Goal: Navigation & Orientation: Find specific page/section

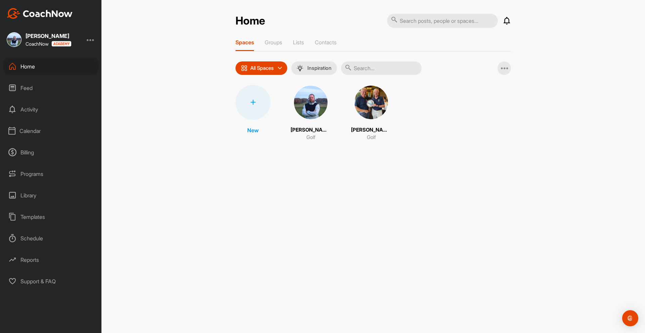
click at [367, 106] on img at bounding box center [371, 102] width 35 height 35
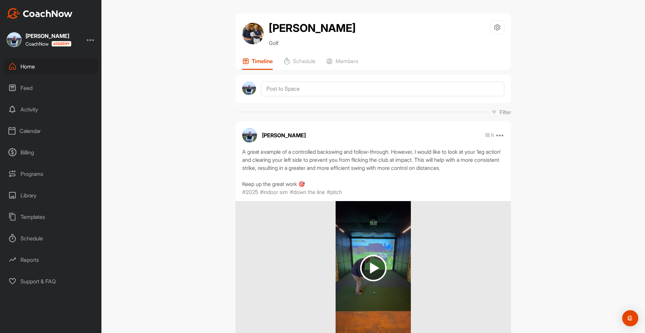
click at [28, 89] on div "Feed" at bounding box center [51, 88] width 95 height 17
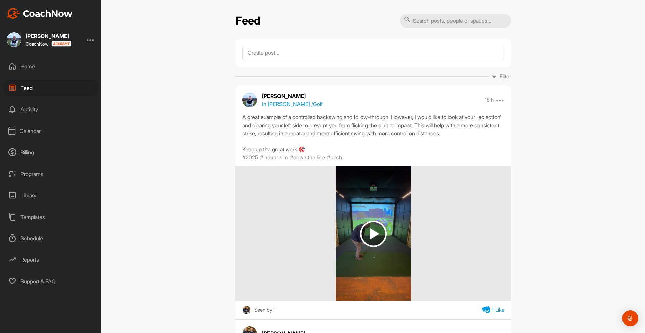
click at [29, 110] on div "Activity" at bounding box center [51, 109] width 95 height 17
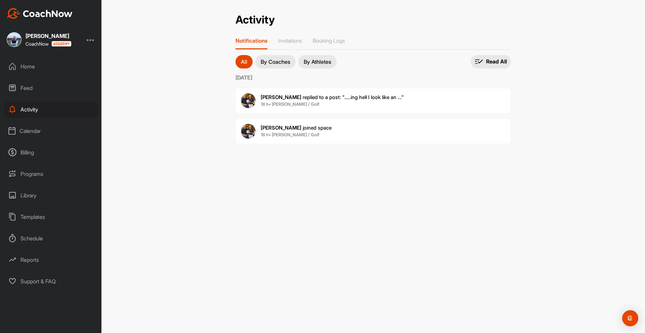
click at [31, 130] on div "Calendar" at bounding box center [51, 131] width 95 height 17
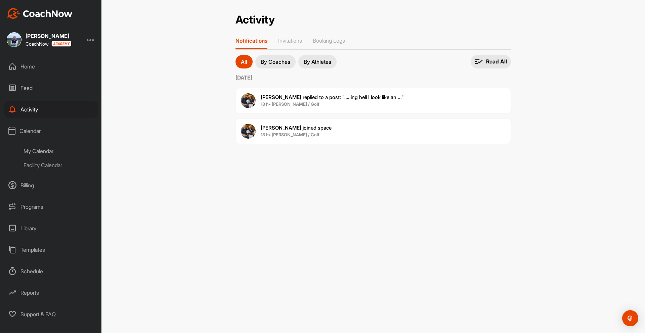
click at [46, 150] on div "My Calendar" at bounding box center [59, 151] width 80 height 14
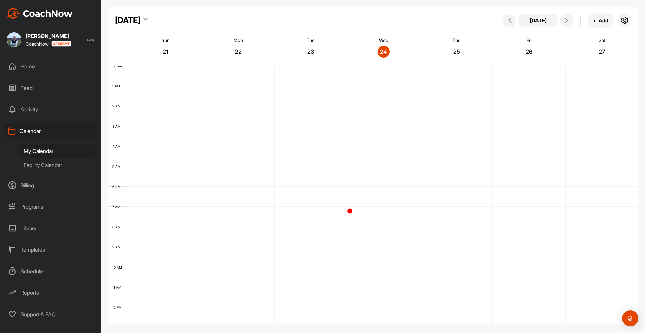
scroll to position [116, 0]
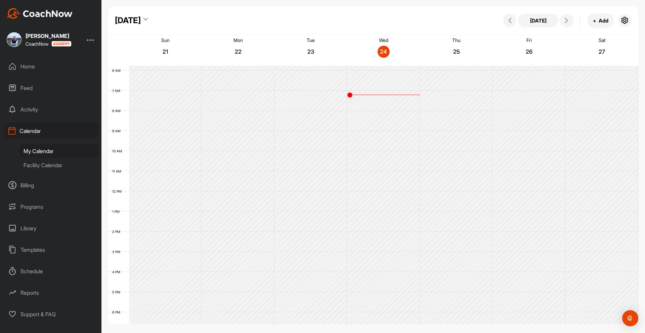
click at [46, 167] on div "Facility Calendar" at bounding box center [59, 165] width 80 height 14
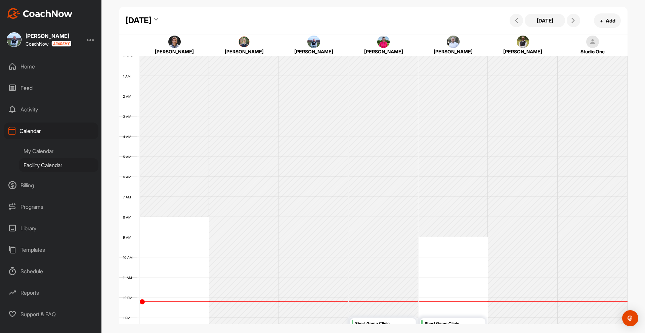
scroll to position [116, 0]
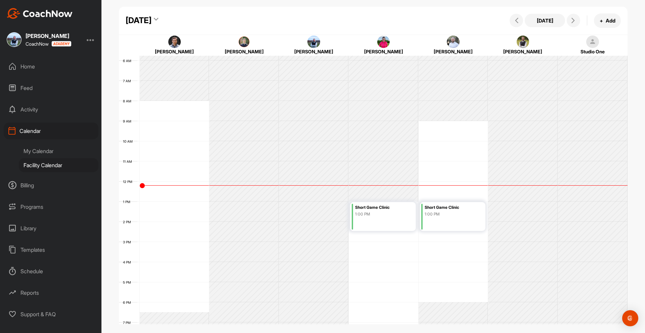
click at [33, 185] on div "Billing" at bounding box center [51, 185] width 95 height 17
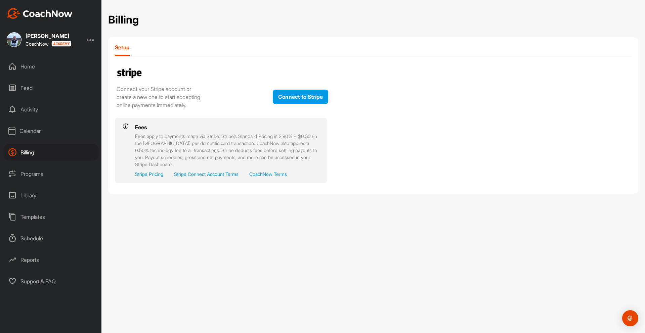
click at [38, 174] on div "Programs" at bounding box center [51, 174] width 95 height 17
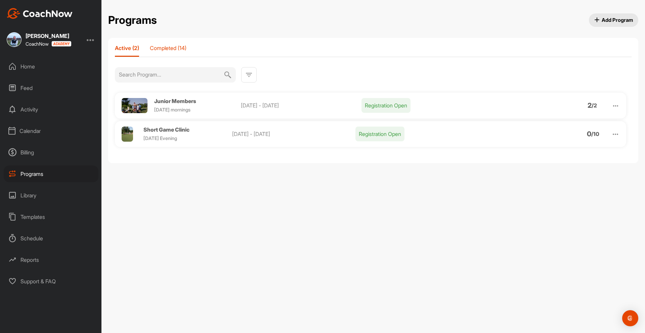
click at [170, 47] on p "Completed (14)" at bounding box center [168, 48] width 37 height 7
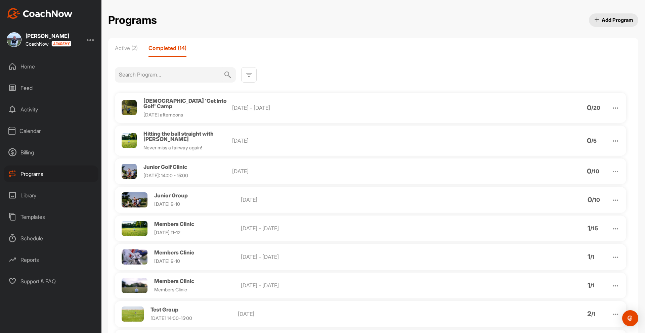
click at [34, 195] on div "Library" at bounding box center [51, 195] width 95 height 17
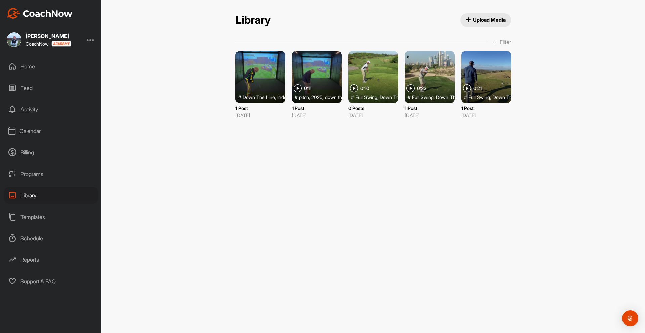
click at [28, 64] on div "Home" at bounding box center [51, 66] width 95 height 17
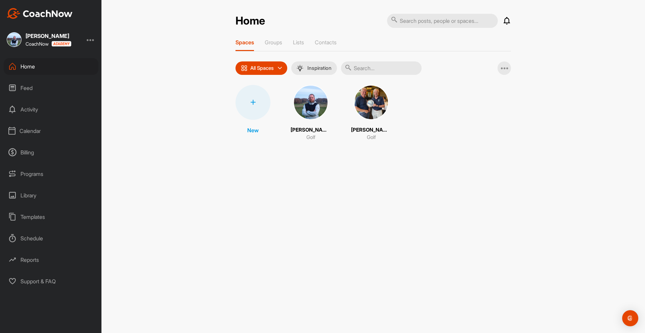
click at [368, 97] on img at bounding box center [371, 102] width 35 height 35
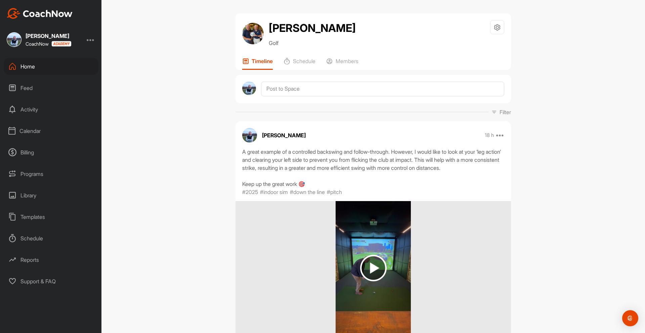
click at [33, 195] on div "Library" at bounding box center [51, 195] width 95 height 17
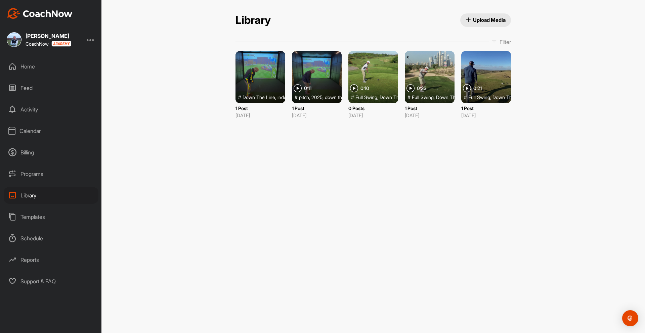
click at [421, 64] on div at bounding box center [430, 77] width 50 height 52
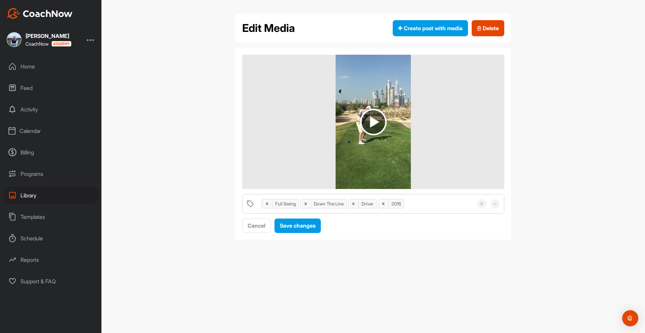
click at [33, 218] on div "Templates" at bounding box center [51, 217] width 95 height 17
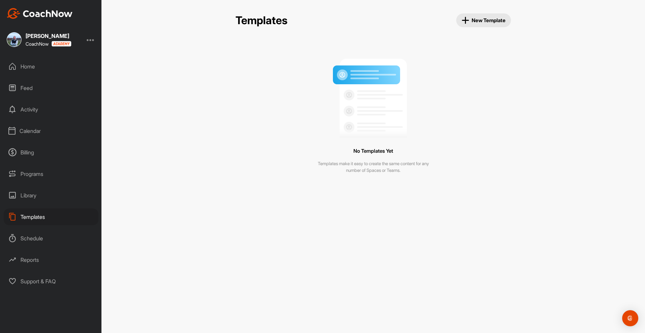
click at [36, 238] on div "Schedule" at bounding box center [51, 238] width 95 height 17
